Goal: Transaction & Acquisition: Purchase product/service

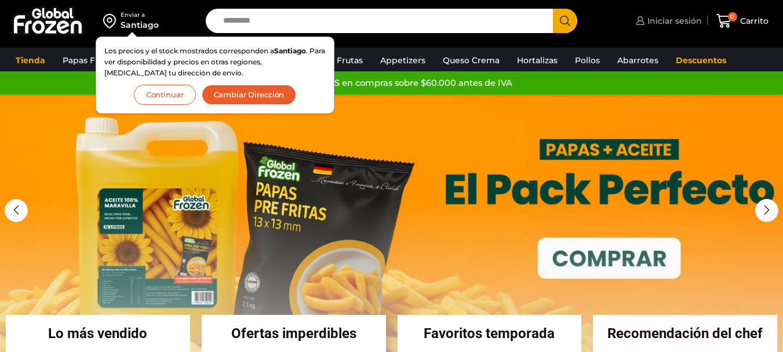
click at [688, 23] on span "Iniciar sesión" at bounding box center [673, 21] width 57 height 12
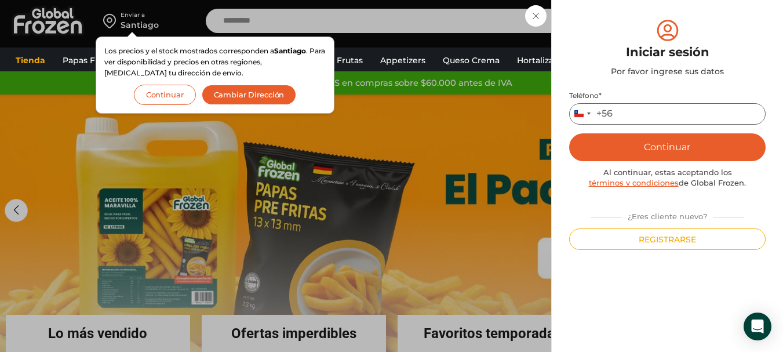
click at [628, 114] on input "Teléfono *" at bounding box center [667, 113] width 197 height 21
type input "*********"
click at [674, 144] on button "Continuar" at bounding box center [667, 147] width 197 height 28
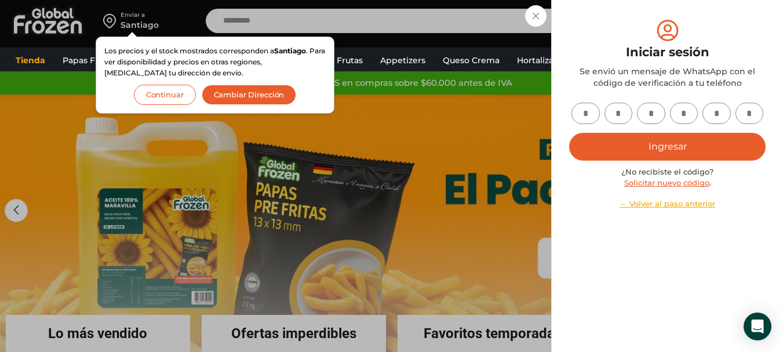
click at [583, 116] on input "text" at bounding box center [586, 113] width 28 height 21
type input "*"
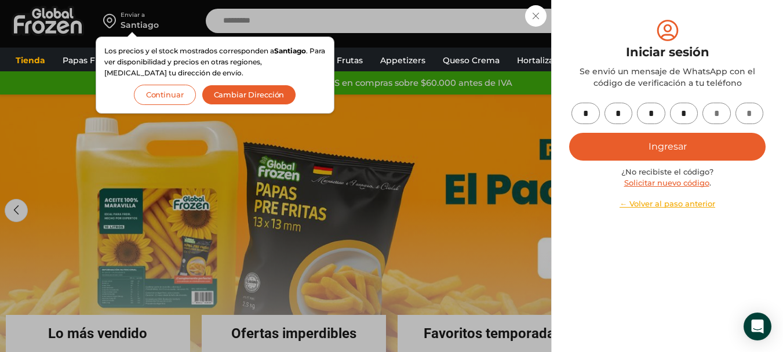
type input "*"
click at [638, 138] on button "Ingresar" at bounding box center [667, 147] width 197 height 28
click at [667, 151] on button "Ingresar" at bounding box center [667, 147] width 197 height 28
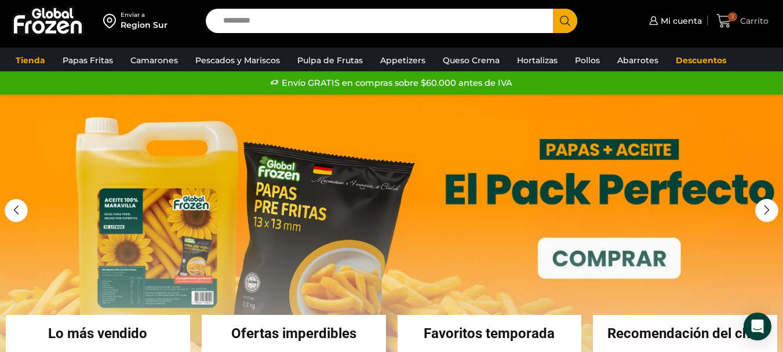
click at [766, 27] on span "3 Carrito" at bounding box center [743, 21] width 52 height 16
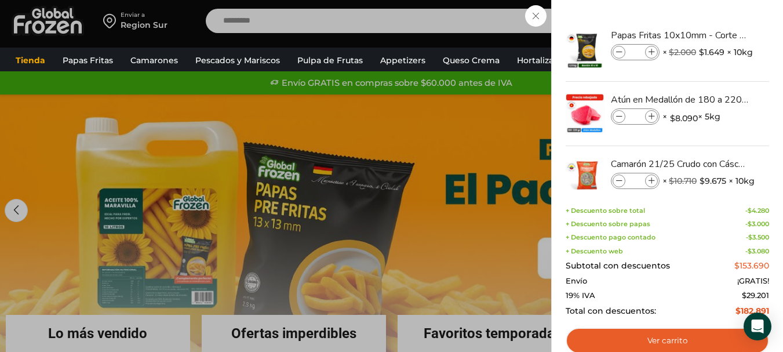
click at [714, 16] on div "3 Carrito 3 3 Shopping Cart * $" at bounding box center [743, 21] width 58 height 27
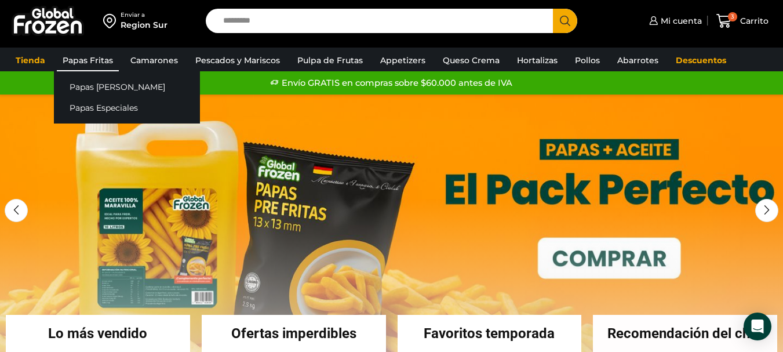
click at [92, 59] on link "Papas Fritas" at bounding box center [88, 60] width 62 height 22
click at [95, 75] on div "Papas Bastón Papas Especiales" at bounding box center [127, 97] width 146 height 52
click at [95, 90] on link "Papas [PERSON_NAME]" at bounding box center [127, 86] width 146 height 21
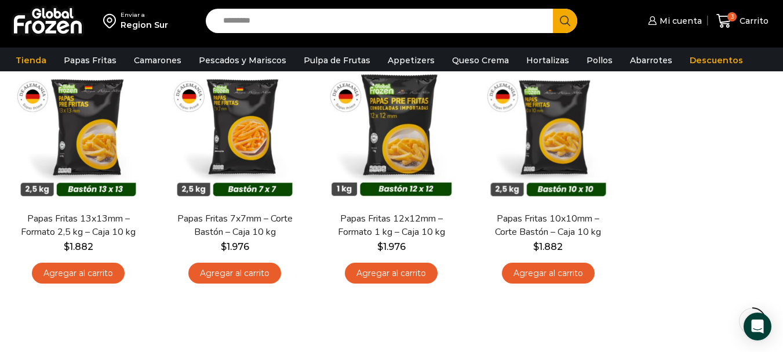
scroll to position [174, 0]
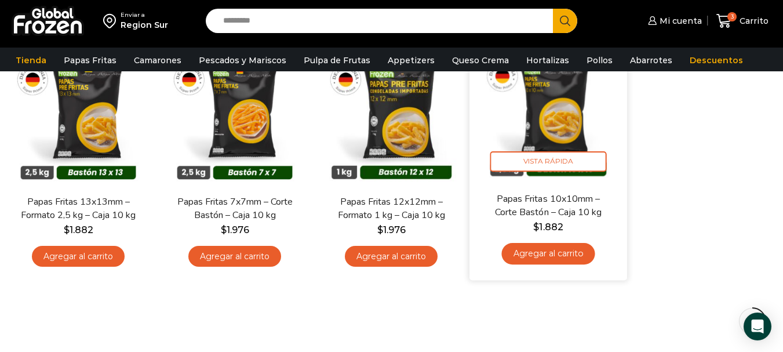
click at [555, 252] on link "Agregar al carrito" at bounding box center [548, 254] width 93 height 21
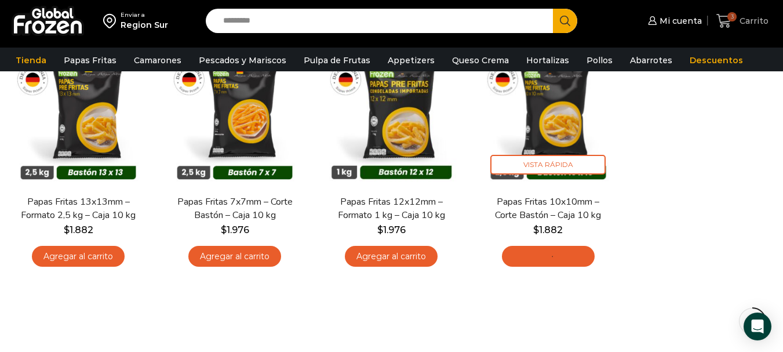
click at [731, 24] on icon at bounding box center [724, 21] width 15 height 14
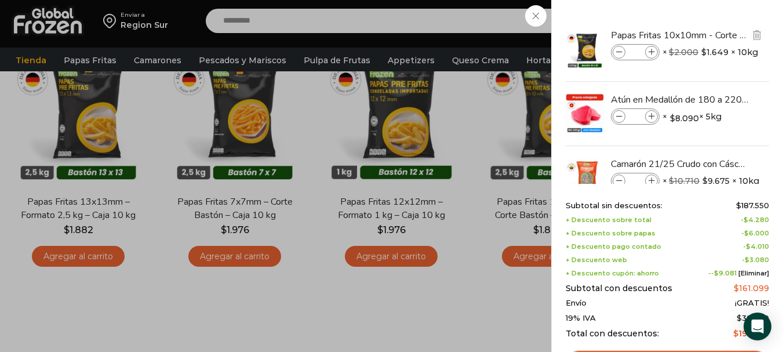
click at [651, 54] on icon at bounding box center [652, 52] width 6 height 6
type input "*"
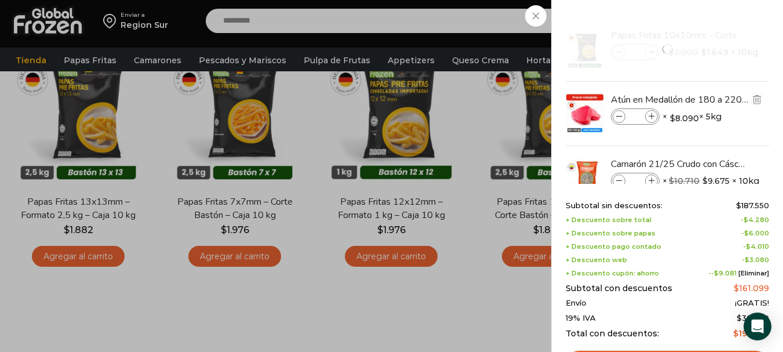
click at [653, 114] on icon at bounding box center [652, 117] width 6 height 6
type input "*"
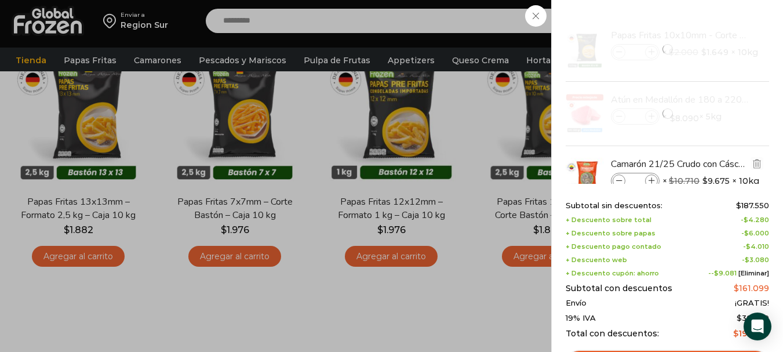
click at [649, 180] on icon at bounding box center [652, 181] width 6 height 6
type input "*"
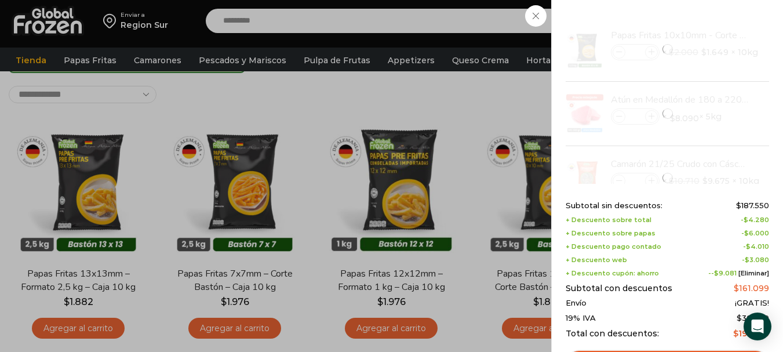
scroll to position [116, 0]
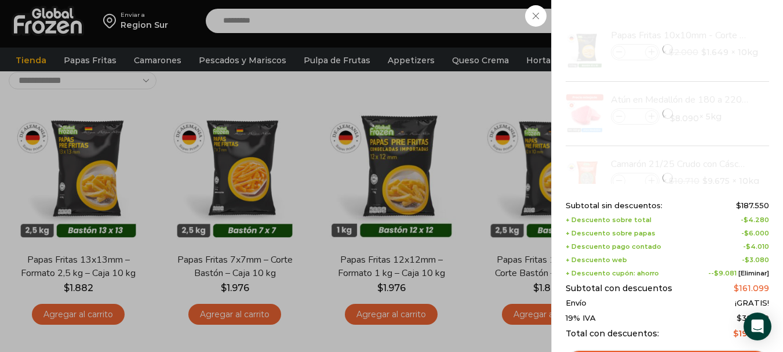
click at [714, 35] on div "4 Carrito 4 4 Shopping Cart * $" at bounding box center [743, 21] width 58 height 27
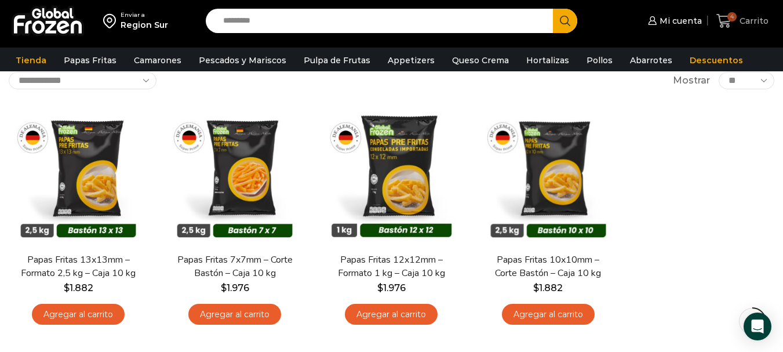
click at [746, 26] on span "Carrito" at bounding box center [753, 21] width 32 height 12
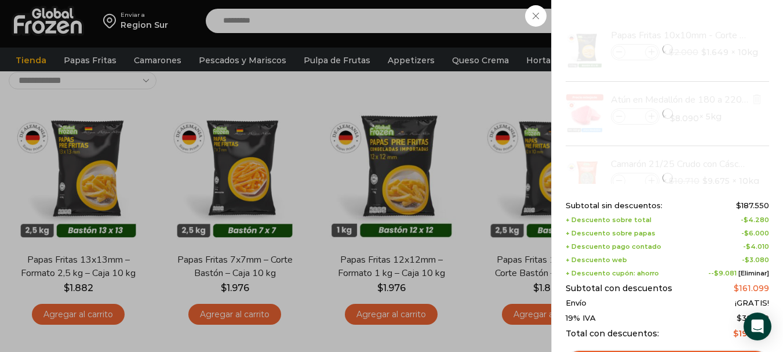
click at [622, 104] on div at bounding box center [668, 114] width 206 height 64
drag, startPoint x: 473, startPoint y: 93, endPoint x: 498, endPoint y: 45, distance: 53.4
click at [714, 35] on div "4 Carrito 4 4 Shopping Cart * $" at bounding box center [743, 21] width 58 height 27
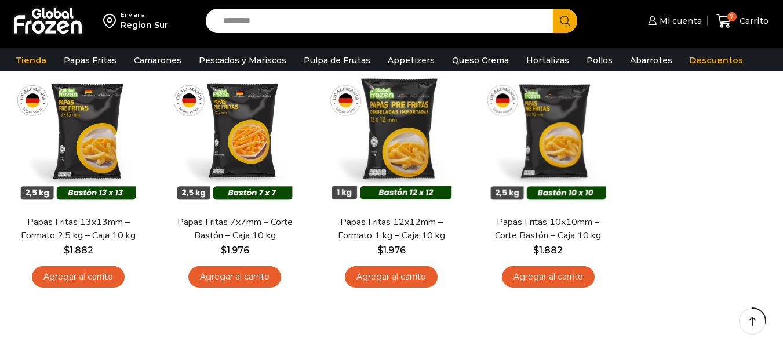
scroll to position [116, 0]
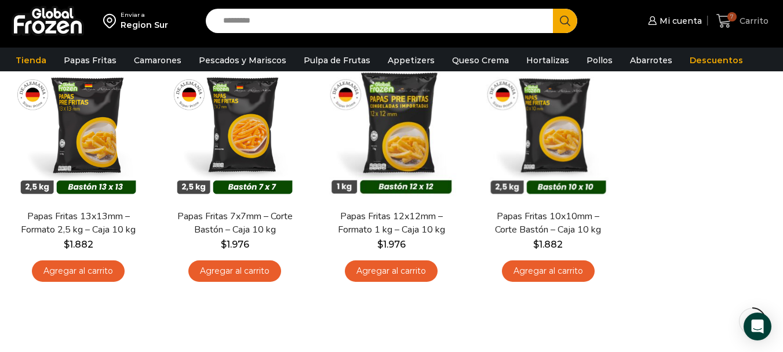
click at [752, 20] on span "Carrito" at bounding box center [753, 21] width 32 height 12
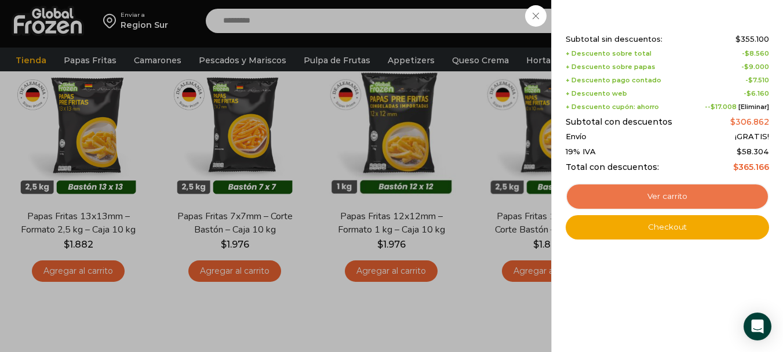
click at [670, 195] on link "Ver carrito" at bounding box center [668, 196] width 204 height 27
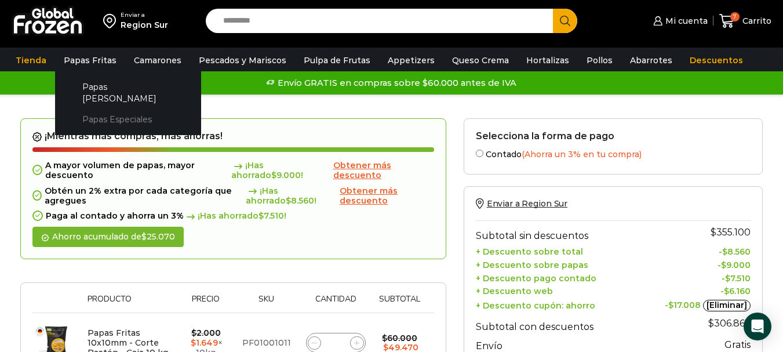
click at [106, 110] on link "Papas Especiales" at bounding box center [128, 119] width 123 height 21
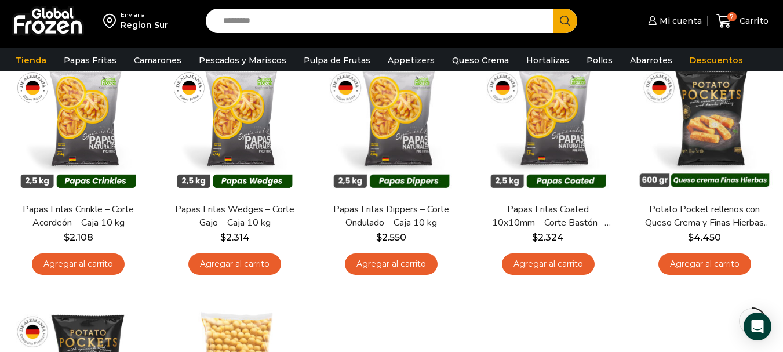
scroll to position [116, 0]
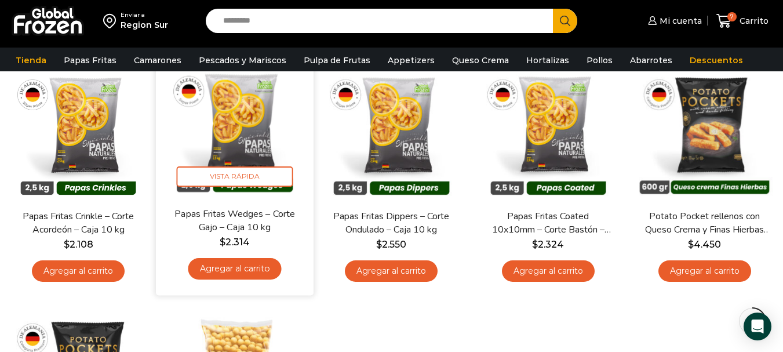
click at [238, 271] on link "Agregar al carrito" at bounding box center [234, 268] width 93 height 21
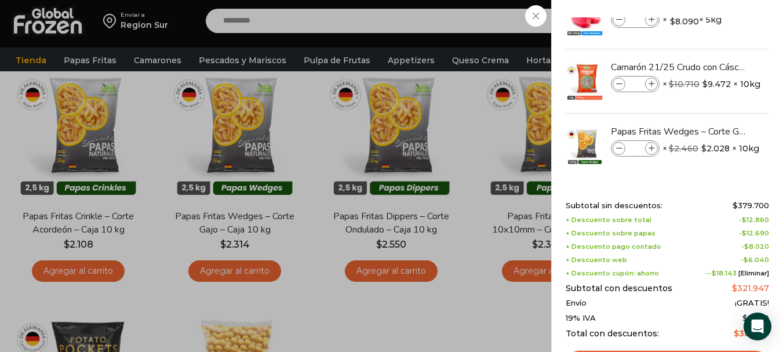
scroll to position [99, 0]
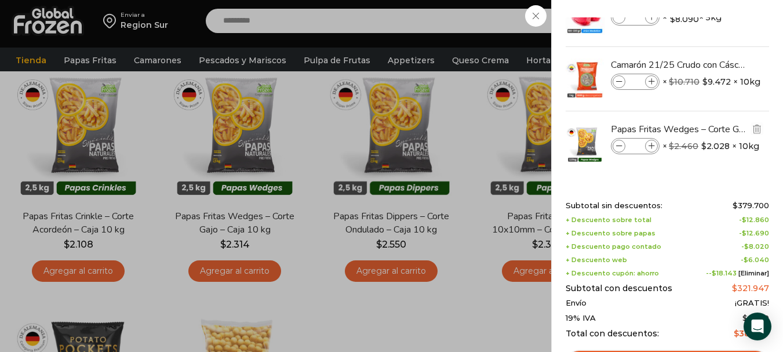
click at [653, 144] on icon at bounding box center [652, 146] width 6 height 6
type input "*"
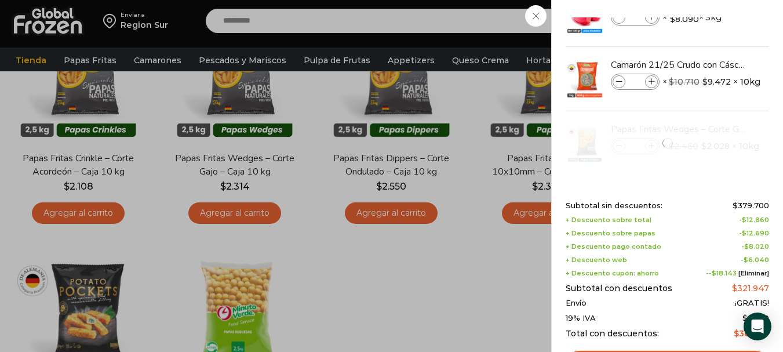
drag, startPoint x: 496, startPoint y: 276, endPoint x: 450, endPoint y: 241, distance: 57.5
click at [714, 35] on div "8 Carrito 8 8 Shopping Cart * $" at bounding box center [743, 21] width 58 height 27
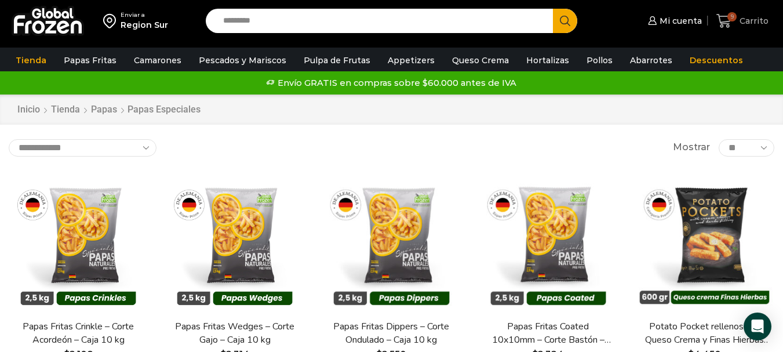
click at [765, 21] on span "Carrito" at bounding box center [753, 21] width 32 height 12
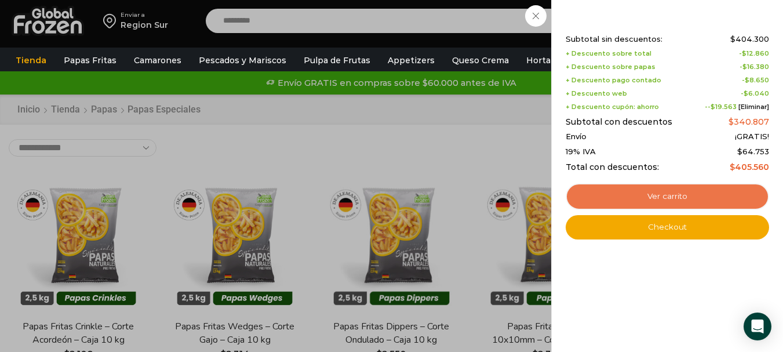
click at [677, 196] on link "Ver carrito" at bounding box center [668, 196] width 204 height 27
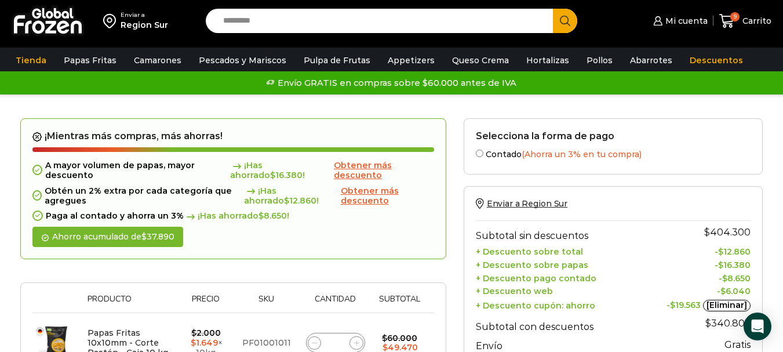
click at [357, 162] on span "Obtener más descuento" at bounding box center [363, 170] width 58 height 20
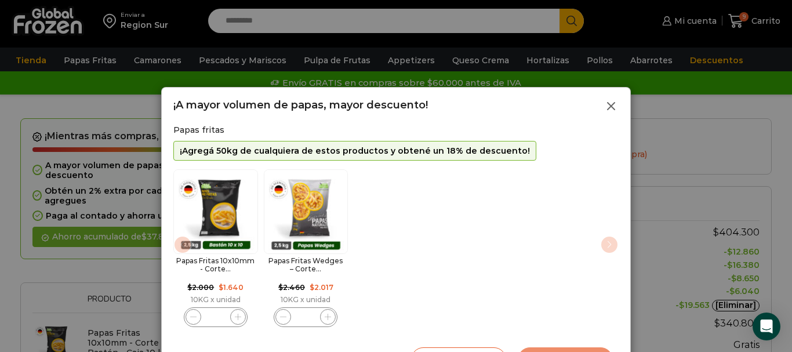
click at [611, 105] on line at bounding box center [611, 106] width 7 height 7
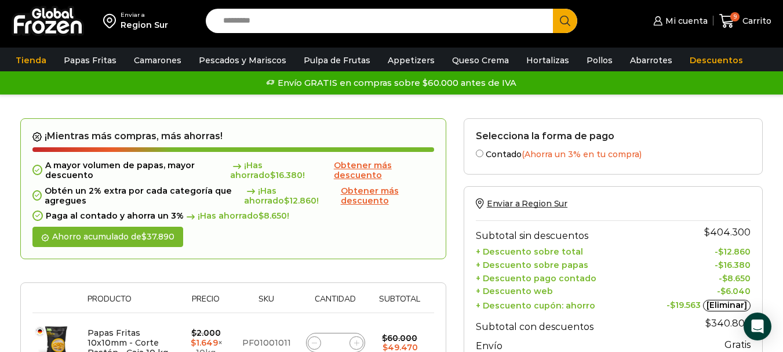
click at [377, 201] on span "Obtener más descuento" at bounding box center [370, 196] width 58 height 20
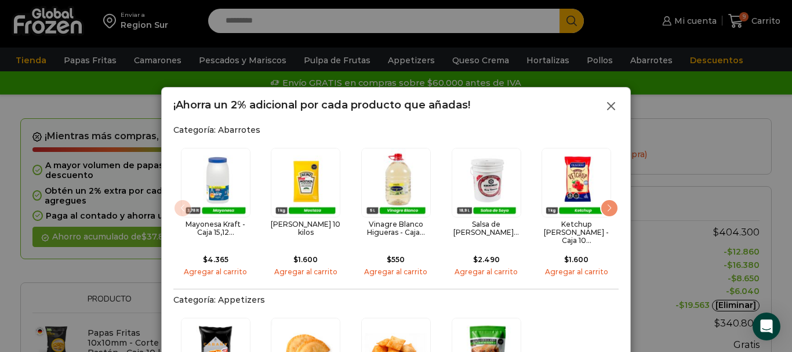
click at [614, 104] on icon at bounding box center [611, 106] width 14 height 14
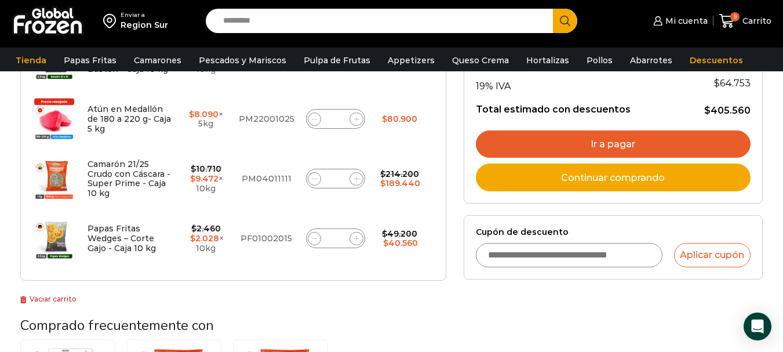
scroll to position [290, 0]
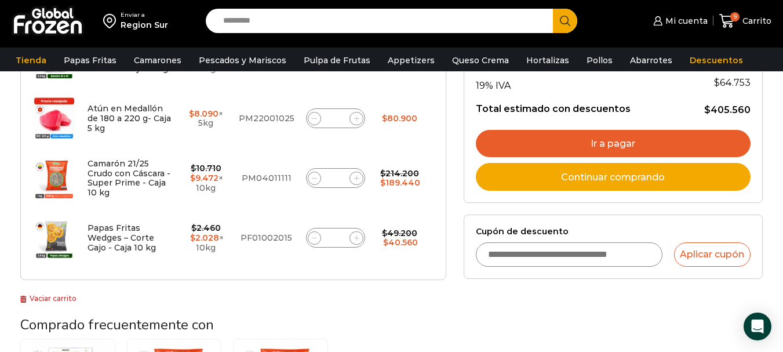
click at [617, 141] on link "Ir a pagar" at bounding box center [613, 144] width 275 height 28
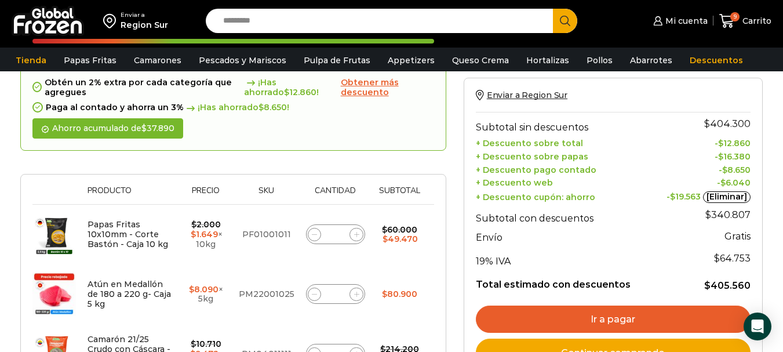
scroll to position [116, 0]
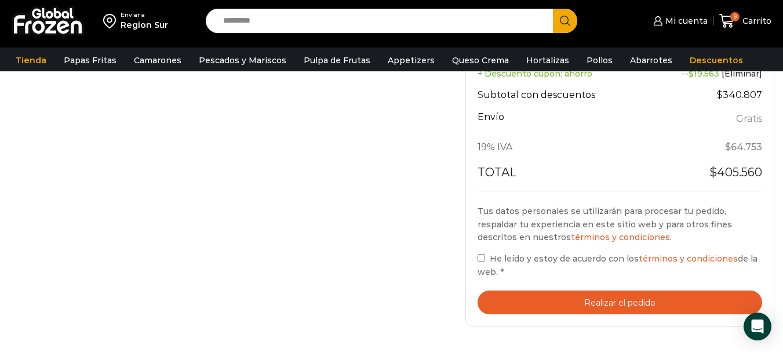
scroll to position [522, 0]
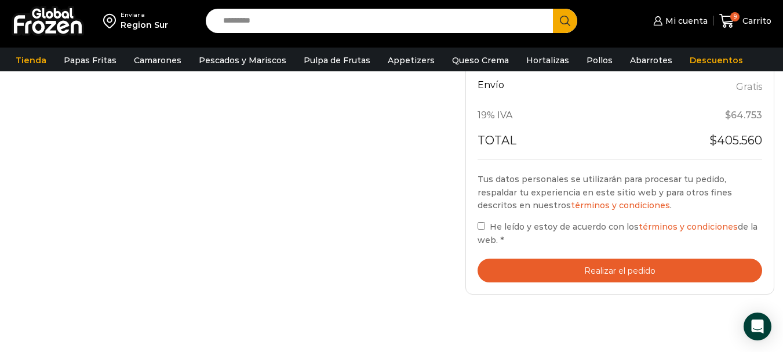
click at [618, 275] on button "Realizar el pedido" at bounding box center [620, 271] width 285 height 24
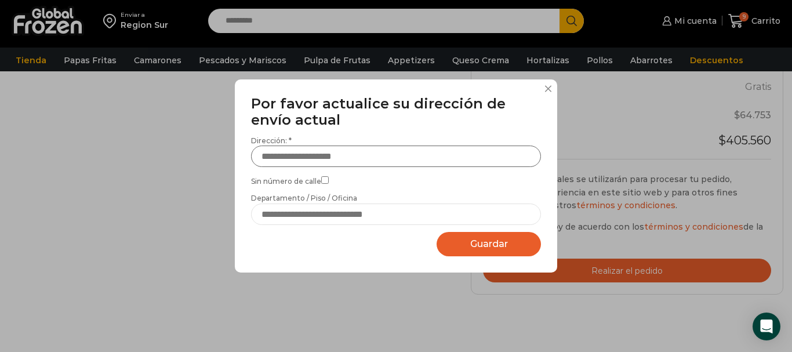
click at [323, 155] on input "Dirección: *" at bounding box center [396, 156] width 290 height 21
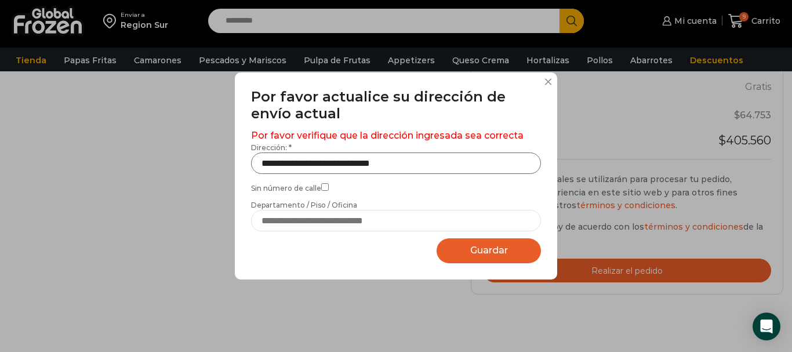
click at [447, 159] on input "**********" at bounding box center [396, 163] width 290 height 21
click at [332, 165] on input "**********" at bounding box center [396, 163] width 290 height 21
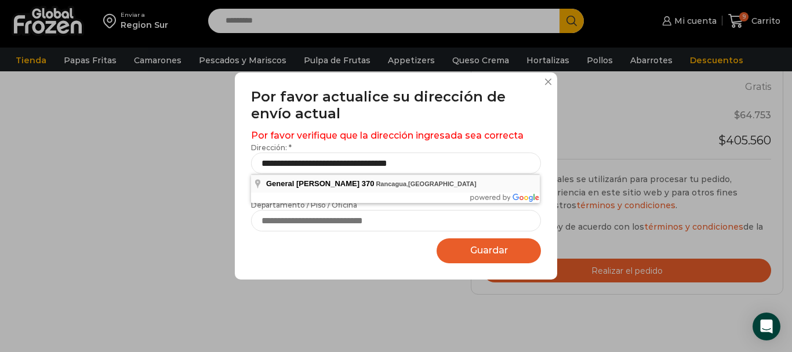
type input "**********"
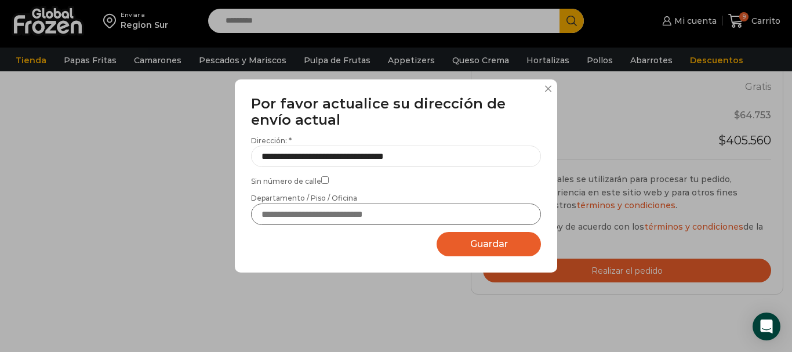
click at [305, 217] on input "Departamento / Piso / Oficina" at bounding box center [396, 214] width 290 height 21
type input "**********"
click at [489, 249] on span "Guardar" at bounding box center [489, 243] width 38 height 11
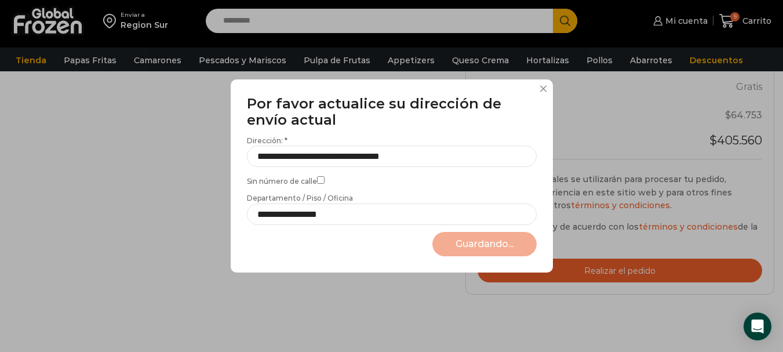
select select "*******"
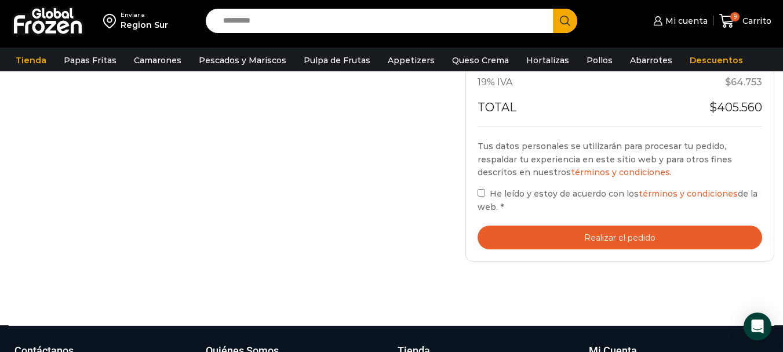
scroll to position [638, 0]
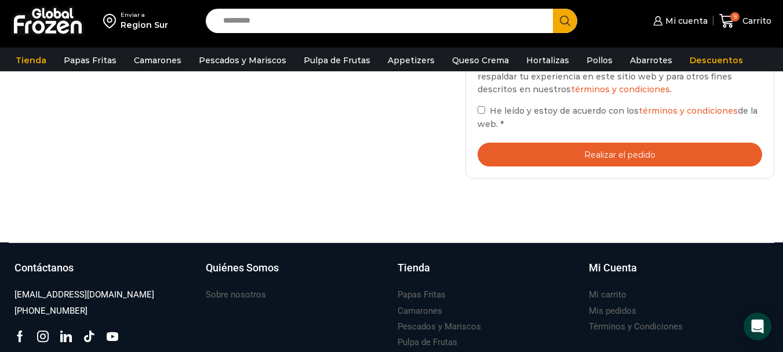
click at [625, 154] on button "Realizar el pedido" at bounding box center [620, 155] width 285 height 24
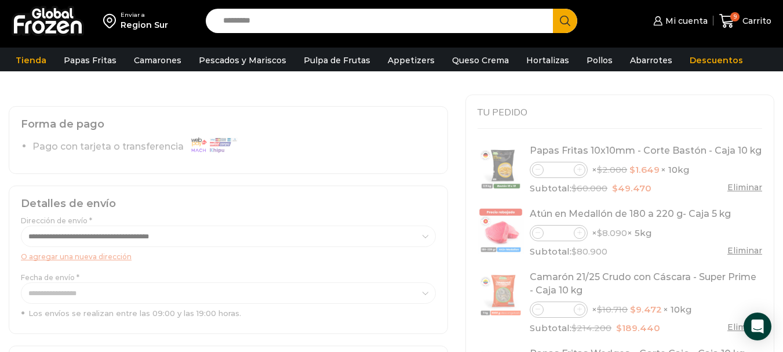
scroll to position [116, 0]
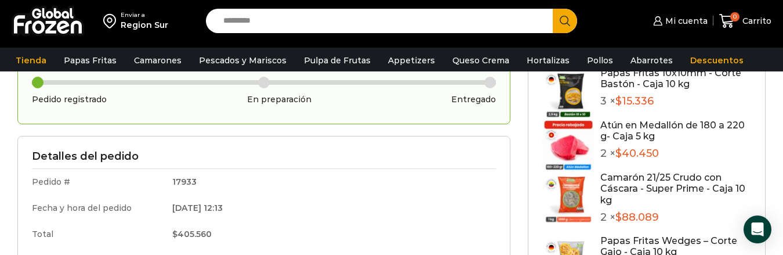
scroll to position [58, 0]
